Goal: Task Accomplishment & Management: Use online tool/utility

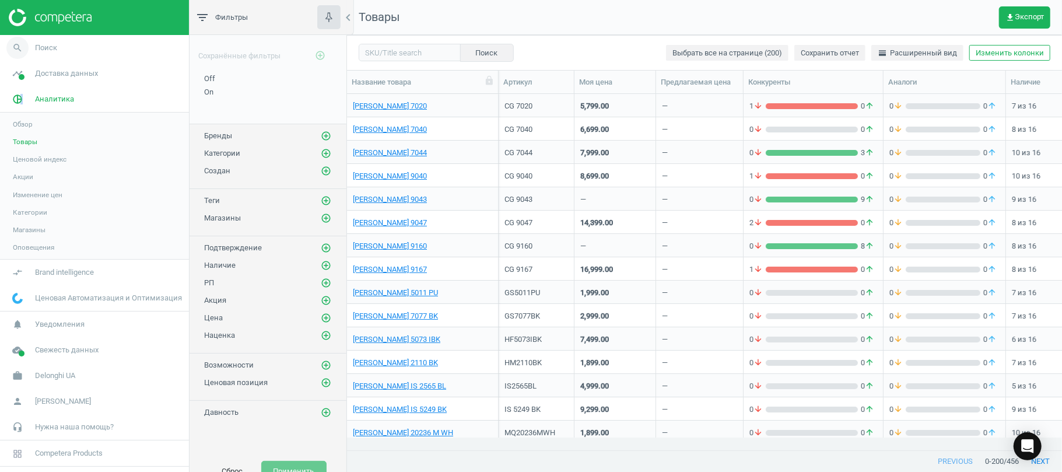
scroll to position [332, 703]
click at [19, 42] on icon "search" at bounding box center [17, 48] width 22 height 22
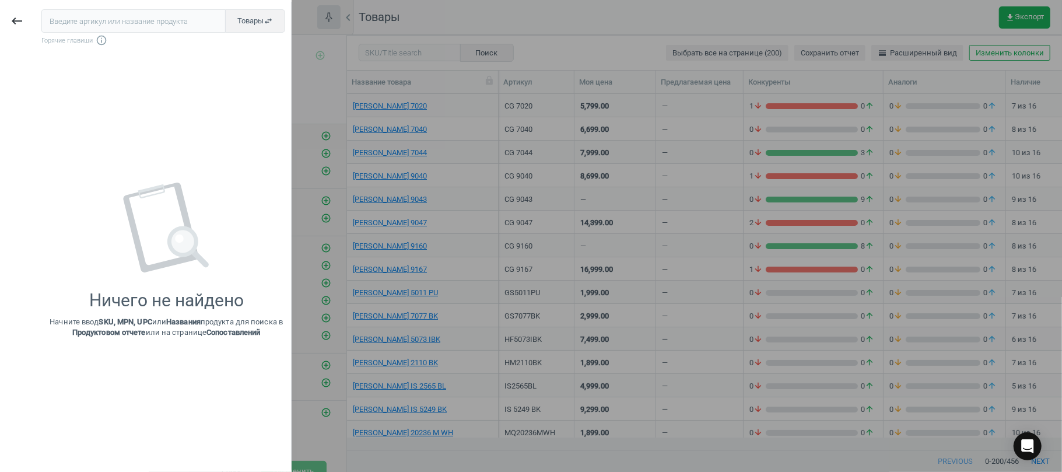
click at [75, 29] on input "text" at bounding box center [133, 20] width 184 height 23
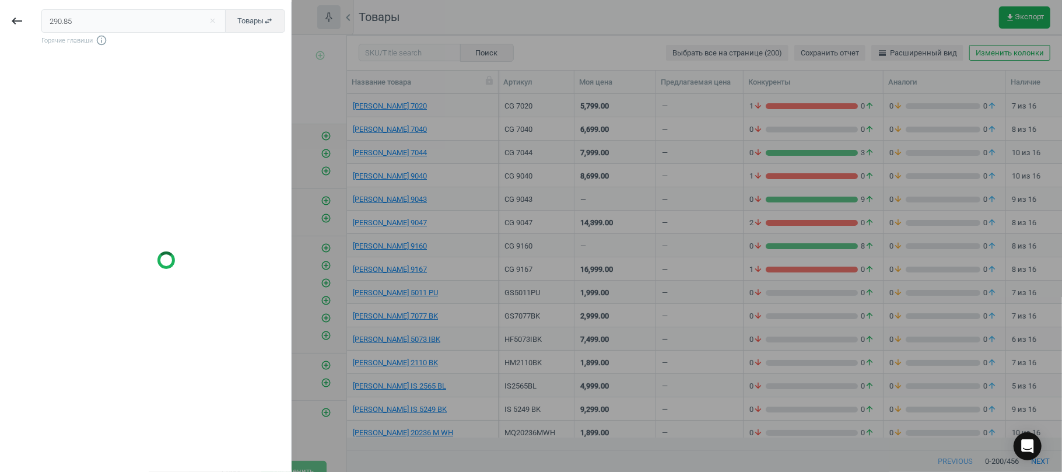
type input "290.85"
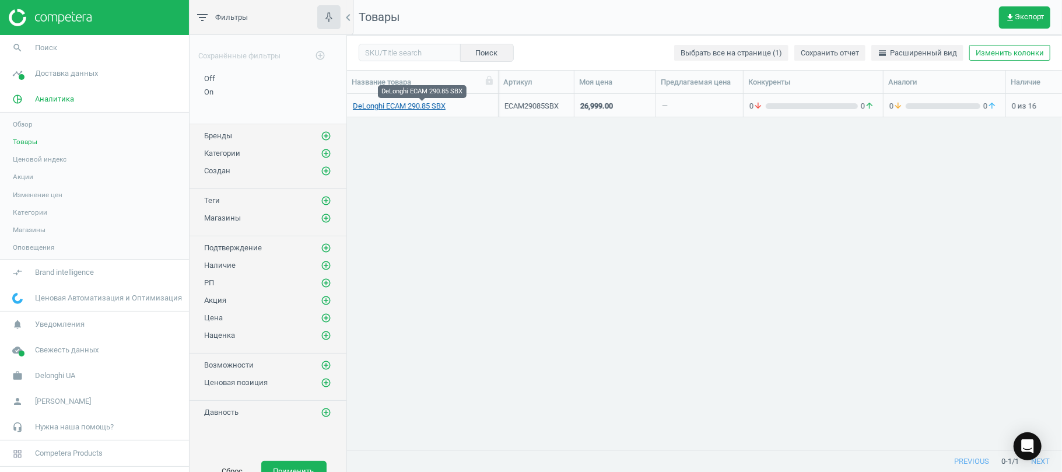
click at [432, 108] on link "DeLonghi ECAM 290.85 SBX" at bounding box center [399, 106] width 93 height 10
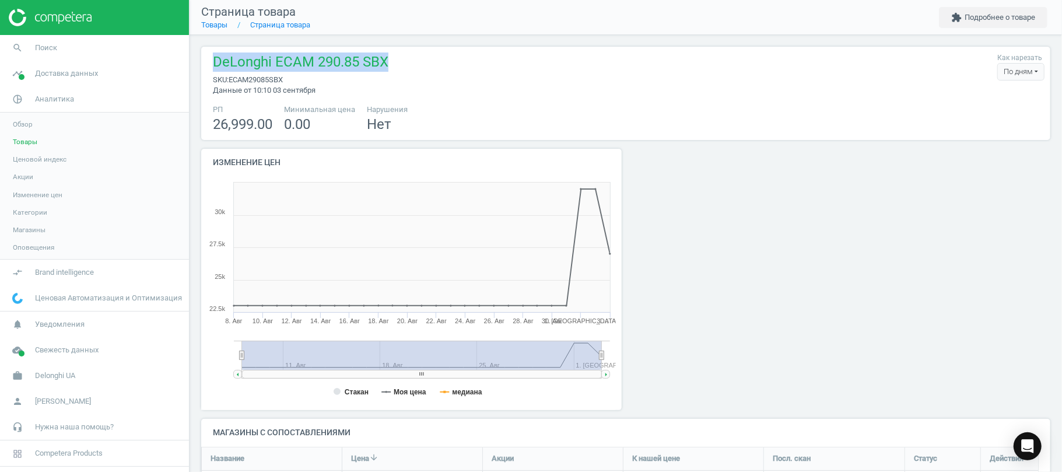
drag, startPoint x: 409, startPoint y: 70, endPoint x: 204, endPoint y: 59, distance: 205.5
click at [204, 59] on div "DeLonghi ECAM 290.85 SBX sku : ECAM29085SBX Данные от 10:10 03 сентября Как нар…" at bounding box center [625, 93] width 849 height 93
copy span "DeLonghi ECAM 290.85 SBX"
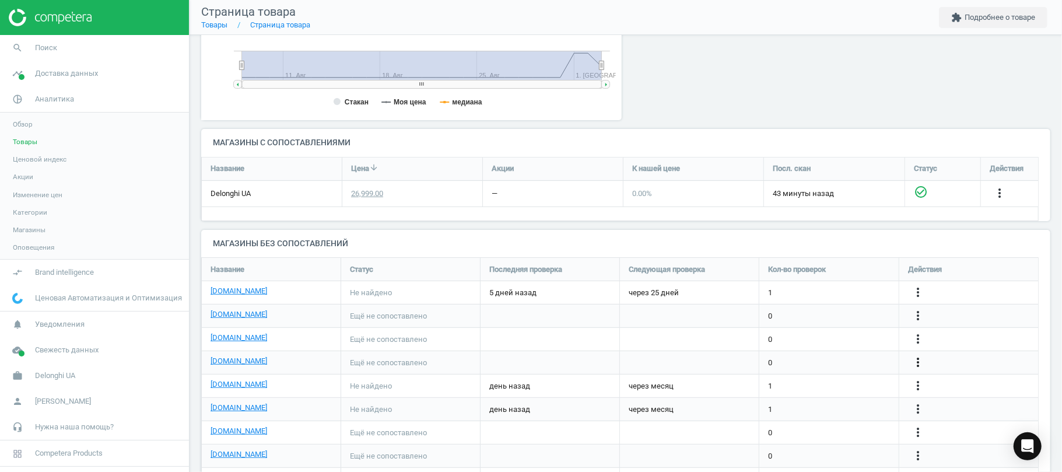
click at [913, 364] on icon "more_vert" at bounding box center [918, 362] width 14 height 14
click at [789, 354] on link "Изменить ссылку/опцию" at bounding box center [827, 358] width 160 height 18
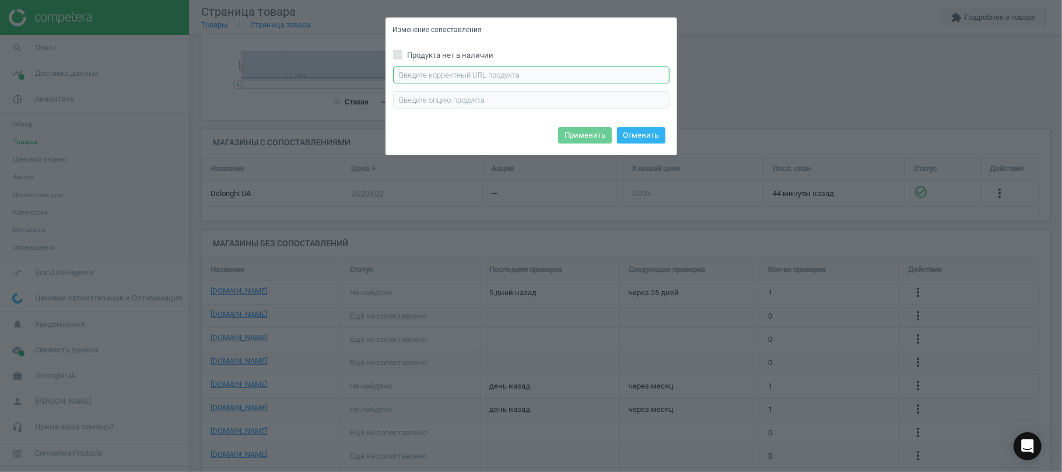
click at [449, 76] on input "text" at bounding box center [531, 74] width 276 height 17
paste input "[URL][DOMAIN_NAME]"
type input "[URL][DOMAIN_NAME]"
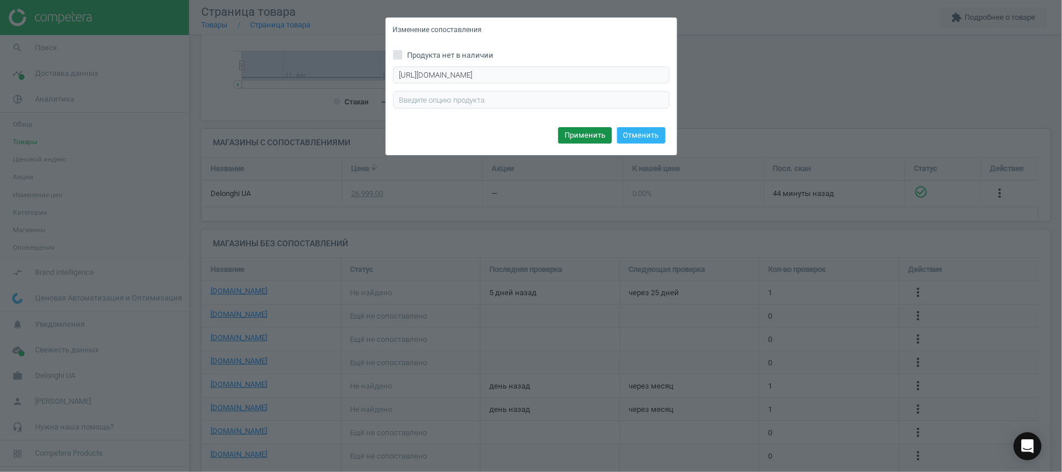
click at [572, 132] on button "Применить" at bounding box center [585, 135] width 54 height 16
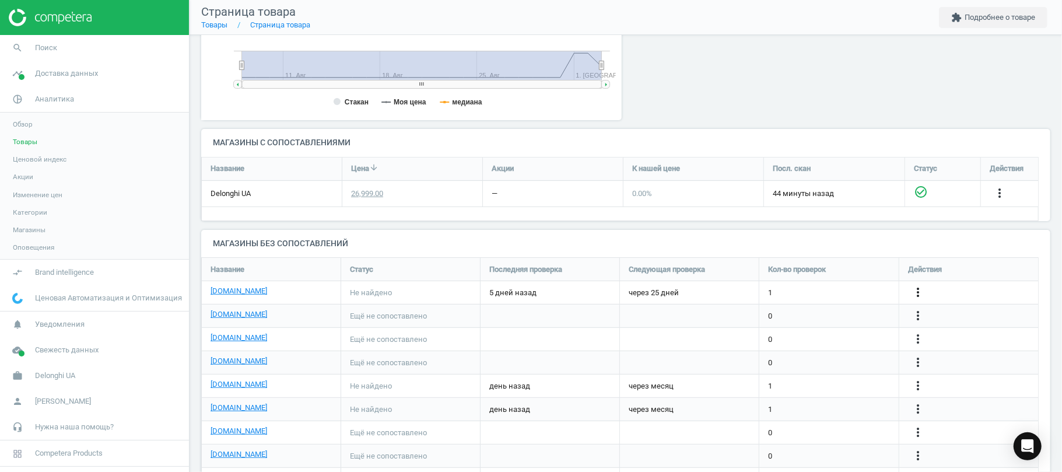
click at [912, 289] on icon "more_vert" at bounding box center [918, 292] width 14 height 14
click at [761, 287] on link "Изменить ссылку/опцию" at bounding box center [827, 288] width 160 height 18
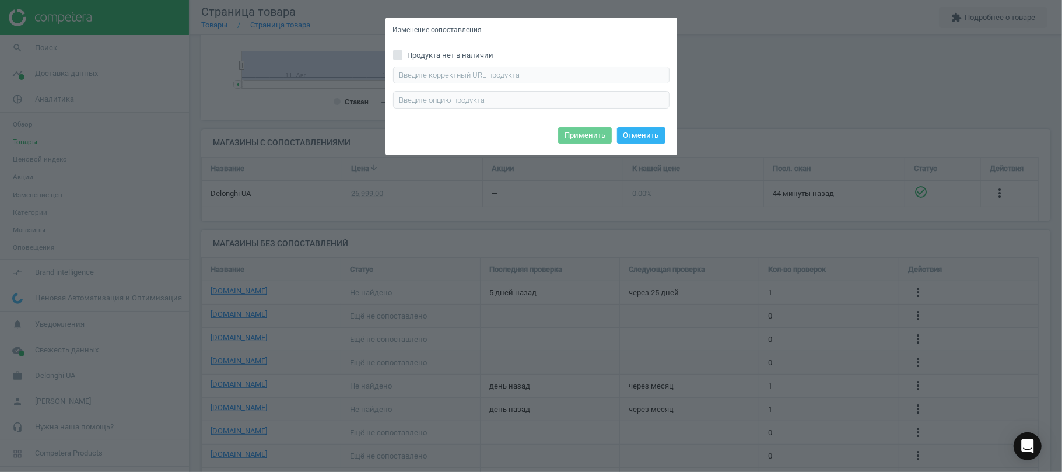
click at [458, 84] on div "Введите правильный url продукта" at bounding box center [531, 87] width 276 height 42
click at [456, 80] on input "text" at bounding box center [531, 74] width 276 height 17
paste input "[URL][DOMAIN_NAME]"
type input "[URL][DOMAIN_NAME]"
click at [576, 134] on button "Применить" at bounding box center [585, 135] width 54 height 16
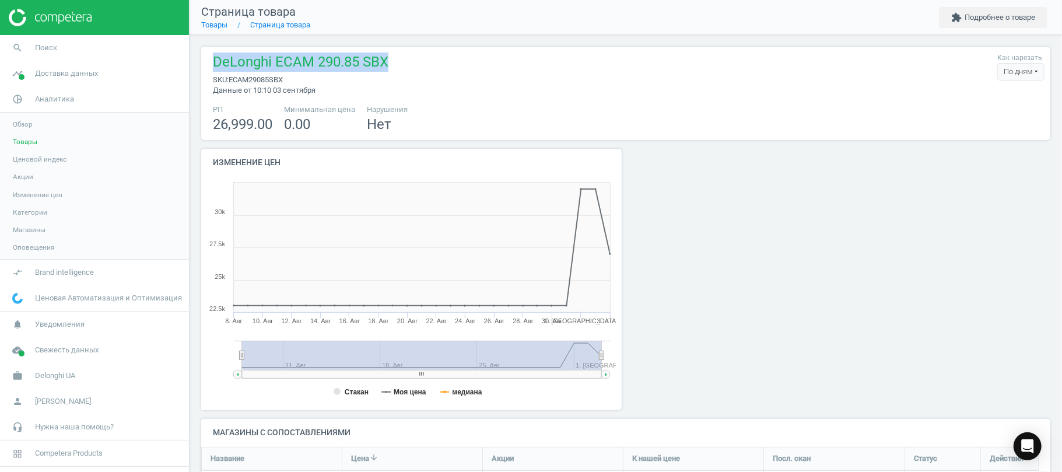
drag, startPoint x: 403, startPoint y: 68, endPoint x: 210, endPoint y: 58, distance: 193.8
click at [210, 58] on div "DeLonghi ECAM 290.85 SBX sku : ECAM29085SBX Данные от 10:10 03 сентября Как нар…" at bounding box center [625, 73] width 837 height 43
copy span "DeLonghi ECAM 290.85 SBX"
